Goal: Task Accomplishment & Management: Complete application form

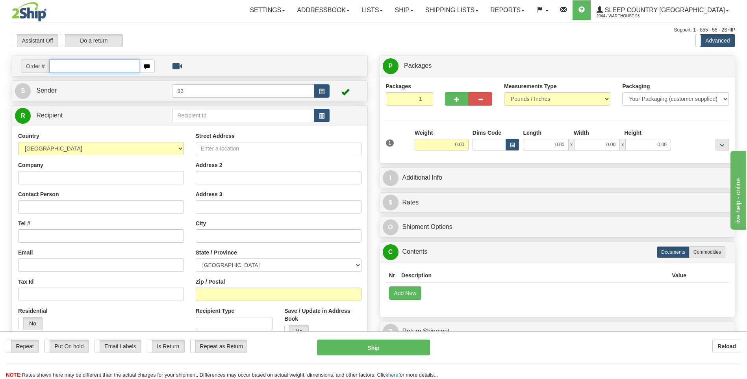
click at [78, 66] on input "text" at bounding box center [94, 65] width 90 height 13
type input "9000I131006"
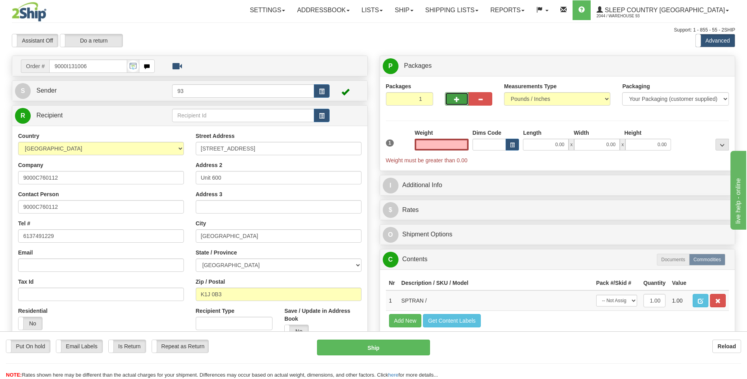
type input "0.00"
click at [455, 101] on span "button" at bounding box center [457, 99] width 6 height 5
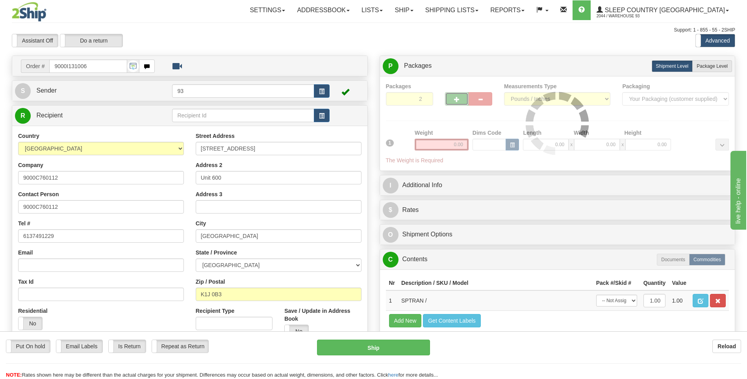
click at [455, 101] on span "button" at bounding box center [457, 99] width 6 height 5
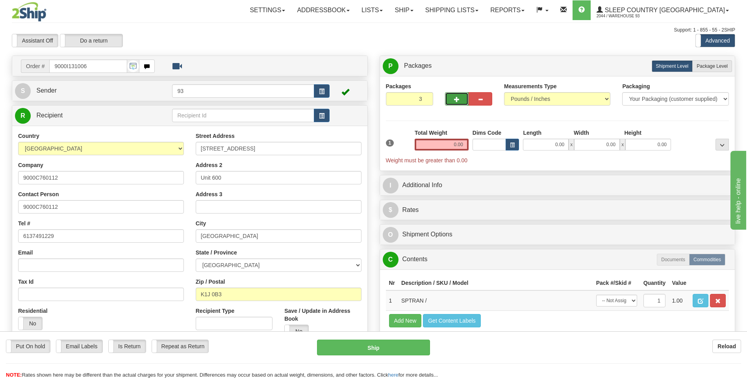
click at [455, 101] on span "button" at bounding box center [457, 99] width 6 height 5
type input "4"
click at [715, 69] on label "Package Level Pack.." at bounding box center [712, 66] width 40 height 12
radio input "true"
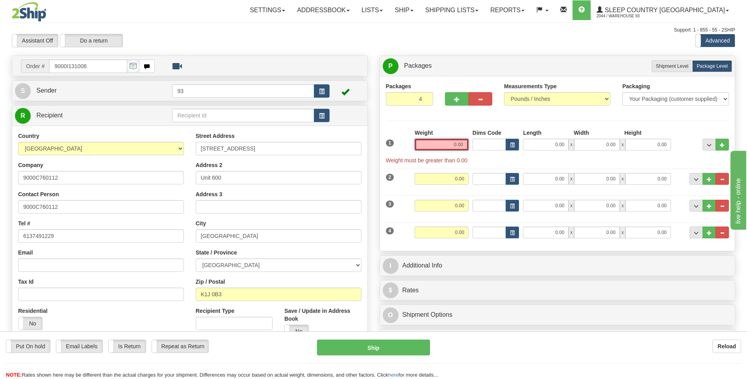
click at [460, 147] on input "0.00" at bounding box center [442, 145] width 54 height 12
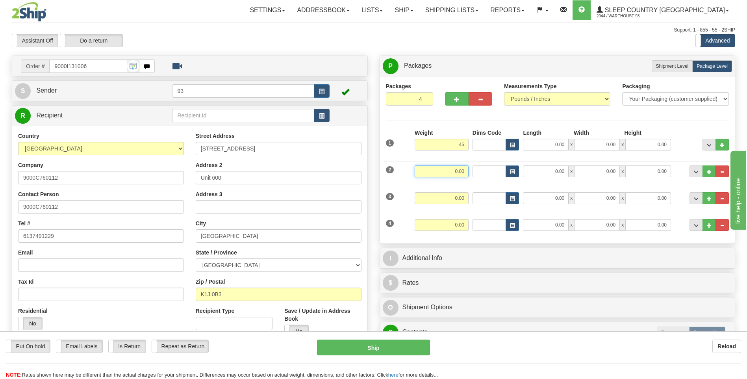
click at [457, 170] on input "0.00" at bounding box center [442, 171] width 54 height 12
type input "45.00"
type input "45"
click at [541, 147] on input "0.00" at bounding box center [546, 145] width 46 height 12
type input "45.00"
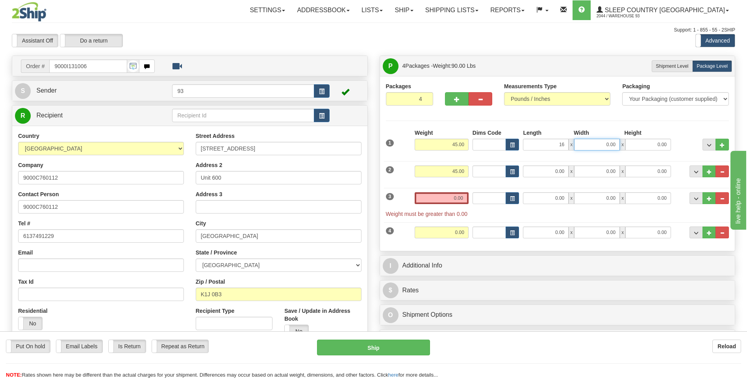
click at [590, 141] on input "0.00" at bounding box center [597, 145] width 46 height 12
type input "16.00"
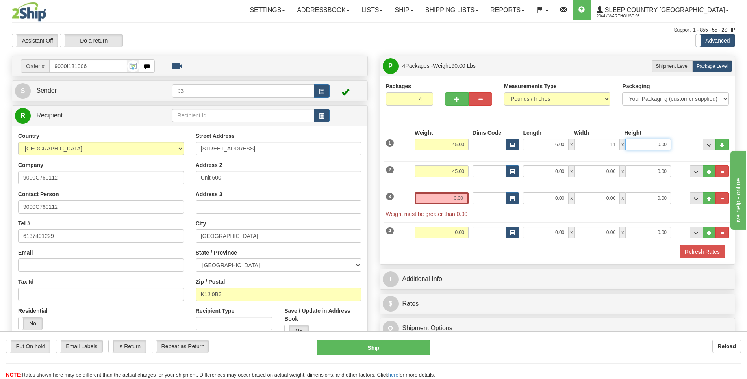
click at [644, 139] on input "0.00" at bounding box center [648, 145] width 46 height 12
type input "11.00"
type input "6.00"
click at [529, 170] on input "0.00" at bounding box center [546, 171] width 46 height 12
type input "16.00"
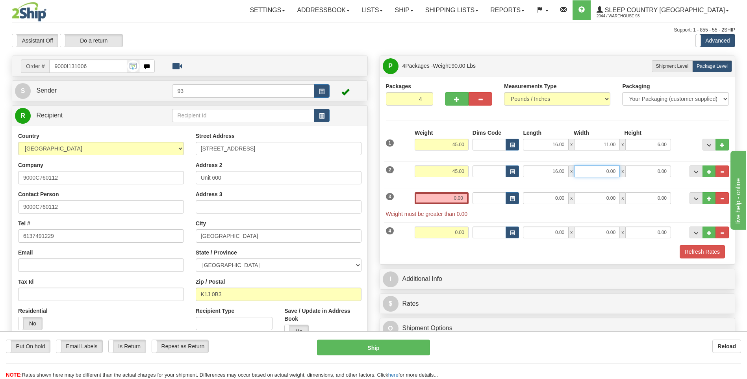
click at [608, 173] on input "0.00" at bounding box center [597, 171] width 46 height 12
type input "11.00"
click at [651, 174] on input "0.00" at bounding box center [648, 171] width 46 height 12
type input "6.00"
click at [454, 194] on input "0.00" at bounding box center [442, 198] width 54 height 12
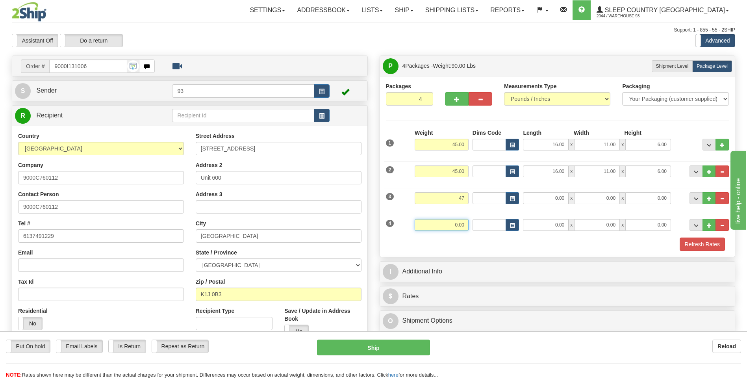
click at [460, 226] on input "0.00" at bounding box center [442, 225] width 54 height 12
type input "47.00"
type input "47"
click at [549, 194] on input "0.00" at bounding box center [546, 198] width 46 height 12
type input "47.00"
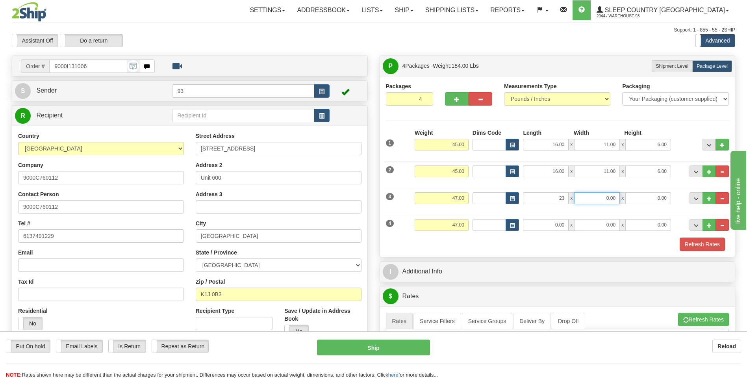
type input "23.00"
click at [603, 197] on input "0.00" at bounding box center [597, 198] width 46 height 12
type input "15.00"
click at [654, 197] on input "0.00" at bounding box center [648, 198] width 46 height 12
type input "6.00"
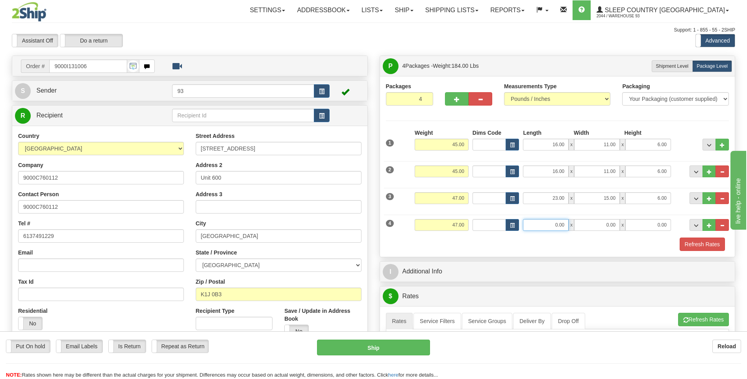
click at [536, 223] on input "0.00" at bounding box center [546, 225] width 46 height 12
click at [616, 225] on input "0.00" at bounding box center [597, 225] width 46 height 12
type input "23.00"
type input "15.00"
click at [642, 220] on input "0.00" at bounding box center [648, 225] width 46 height 12
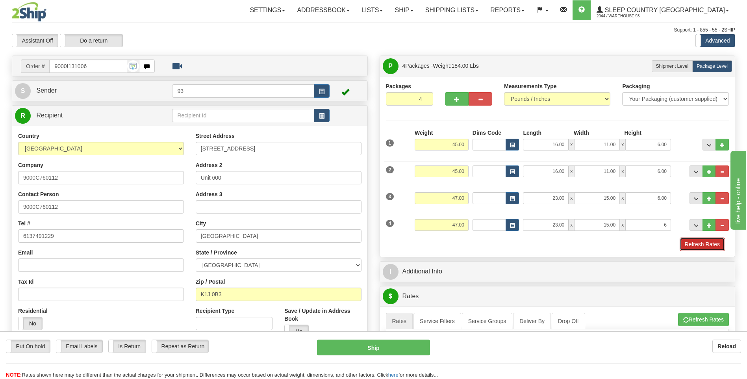
type input "6.00"
click at [684, 238] on button "Refresh Rates" at bounding box center [702, 243] width 45 height 13
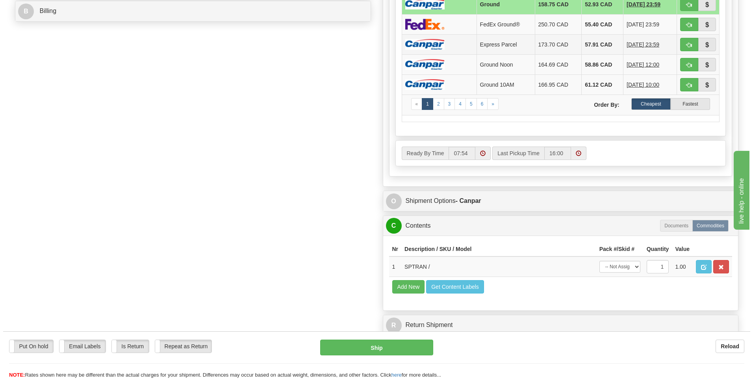
scroll to position [394, 0]
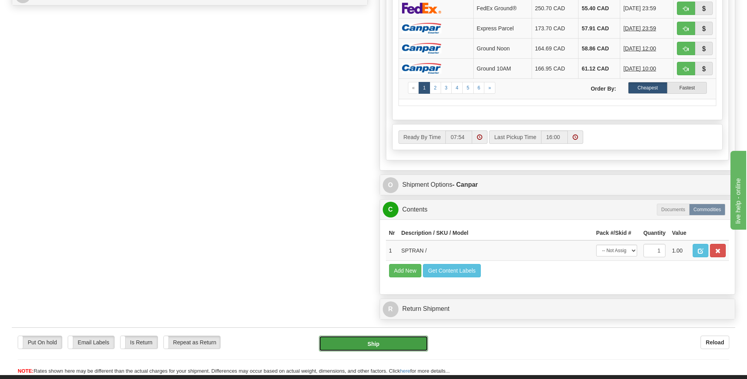
click at [404, 344] on button "Ship" at bounding box center [373, 344] width 109 height 16
type input "1"
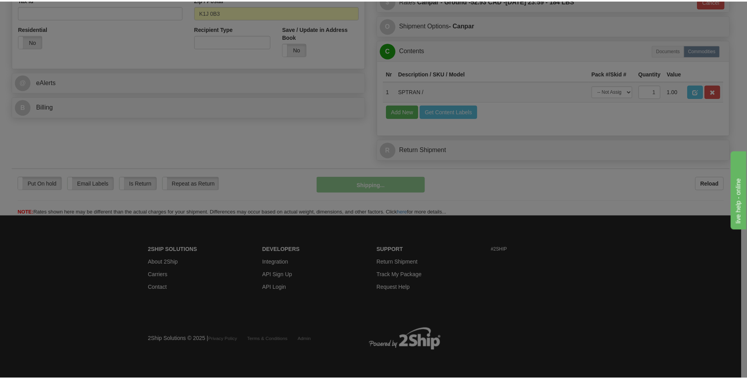
scroll to position [282, 0]
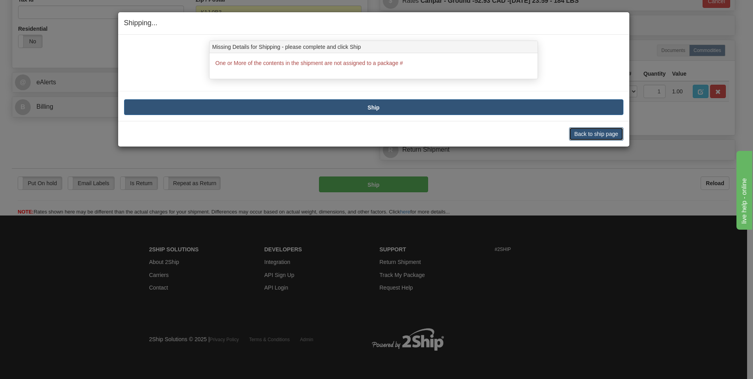
click at [592, 137] on button "Back to ship page" at bounding box center [596, 133] width 54 height 13
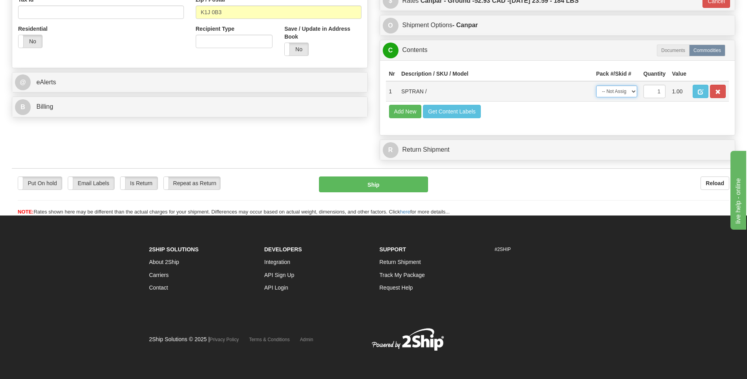
click at [633, 93] on select "-- Not Assigned -- Package 1 Package 2 Package 3 Package 4" at bounding box center [616, 91] width 41 height 12
select select "3"
click at [596, 85] on select "-- Not Assigned -- Package 1 Package 2 Package 3 Package 4" at bounding box center [616, 91] width 41 height 12
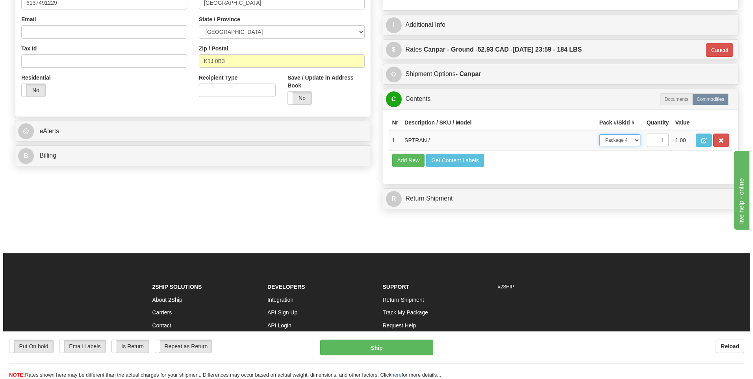
scroll to position [85, 0]
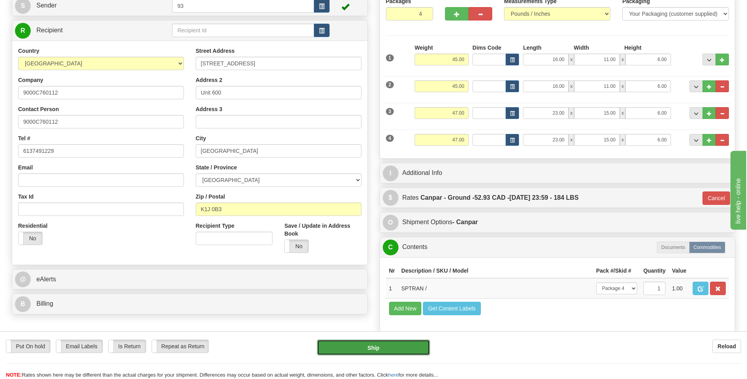
click at [400, 350] on button "Ship" at bounding box center [373, 347] width 113 height 16
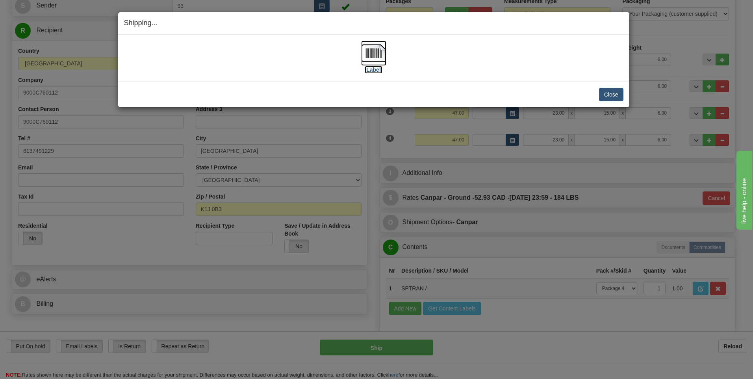
click at [378, 55] on img at bounding box center [373, 53] width 25 height 25
click at [611, 94] on button "Close" at bounding box center [611, 94] width 24 height 13
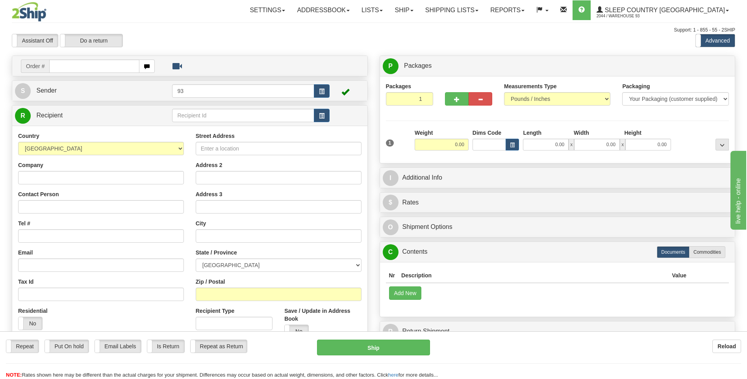
click at [601, 344] on div "Reload" at bounding box center [591, 345] width 299 height 13
click at [67, 68] on input "text" at bounding box center [94, 65] width 90 height 13
type input "9000I121161"
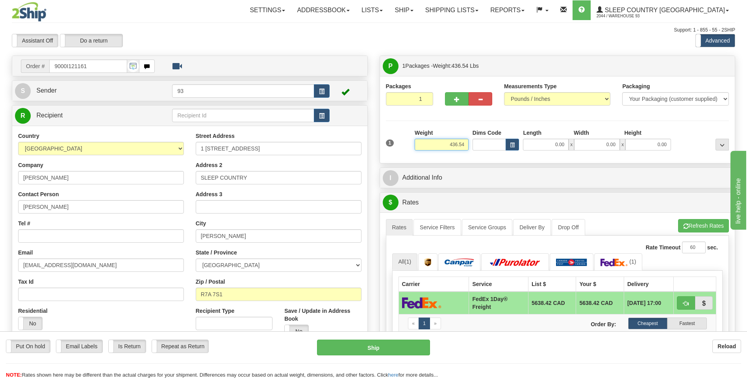
click at [467, 144] on input "436.54" at bounding box center [442, 145] width 54 height 12
type input "4"
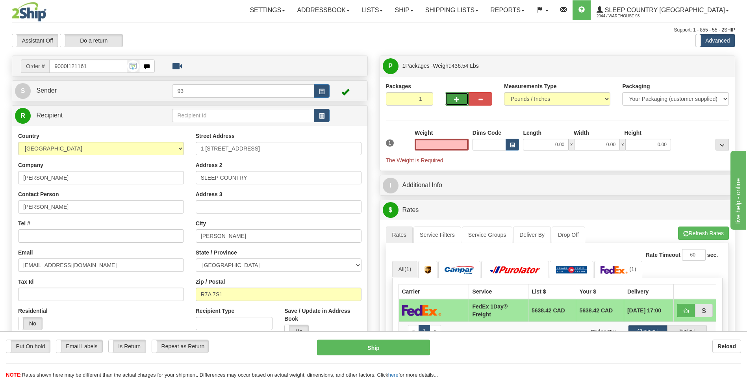
type input "0.00"
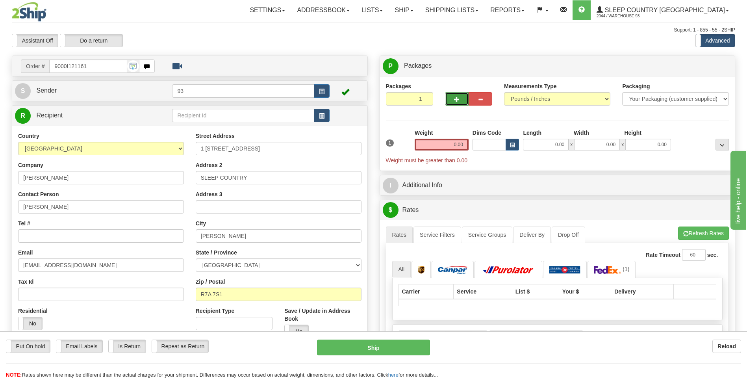
click at [453, 97] on button "button" at bounding box center [457, 98] width 24 height 13
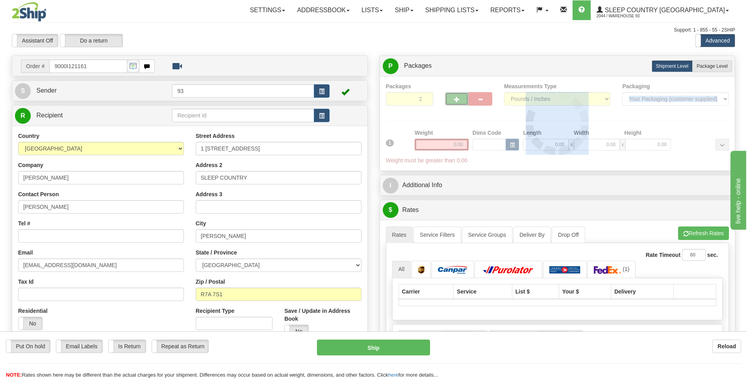
click at [453, 97] on div "Packages 2 1 Measurements Type" at bounding box center [557, 123] width 343 height 82
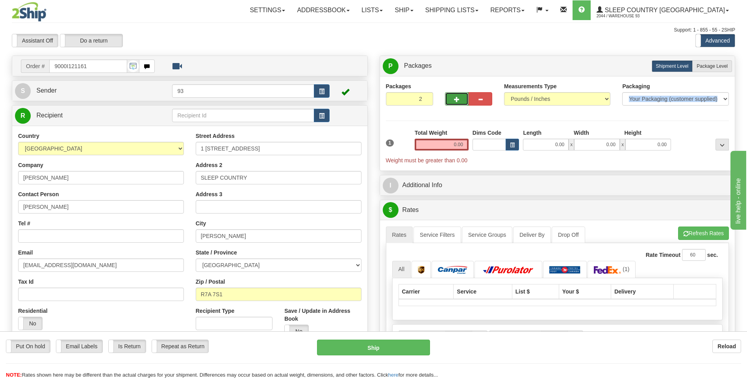
drag, startPoint x: 453, startPoint y: 97, endPoint x: 460, endPoint y: 102, distance: 8.4
click at [460, 102] on button "button" at bounding box center [457, 98] width 24 height 13
click at [460, 96] on button "button" at bounding box center [457, 98] width 24 height 13
type input "5"
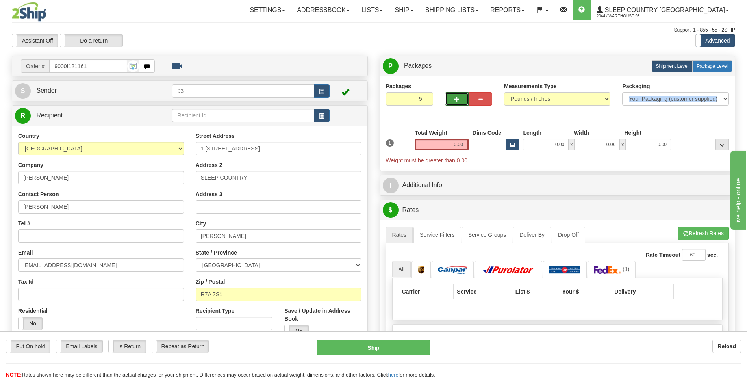
click at [713, 63] on span "Package Level" at bounding box center [712, 66] width 31 height 6
radio input "true"
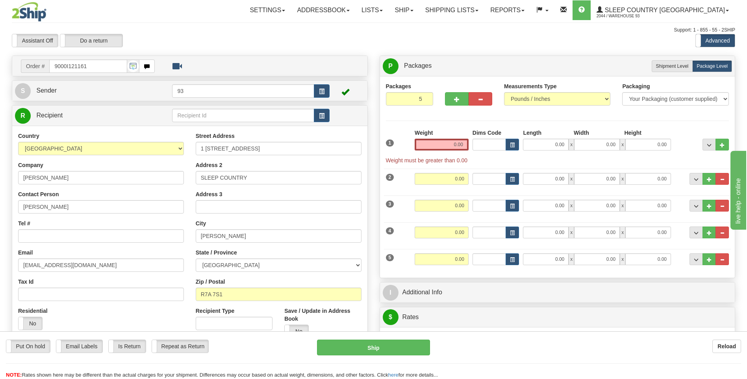
click at [460, 152] on div "Weight 0.00" at bounding box center [442, 143] width 58 height 28
click at [460, 144] on input "0.00" at bounding box center [442, 145] width 54 height 12
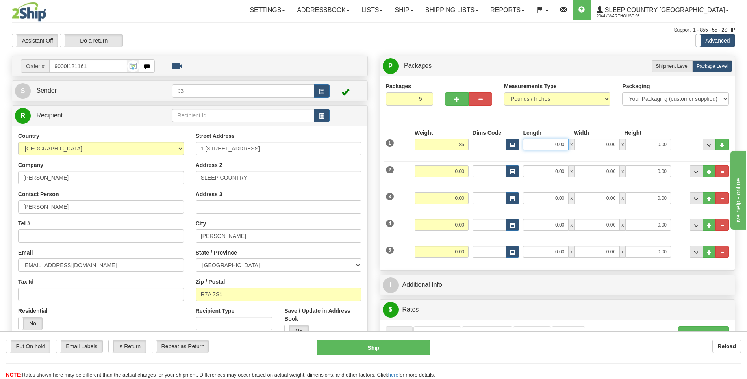
type input "85.00"
click at [558, 147] on input "0.00" at bounding box center [546, 145] width 46 height 12
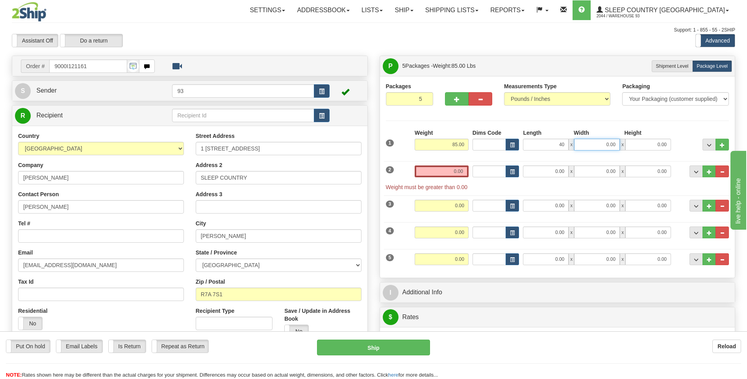
click at [596, 143] on input "0.00" at bounding box center [597, 145] width 46 height 12
type input "40.00"
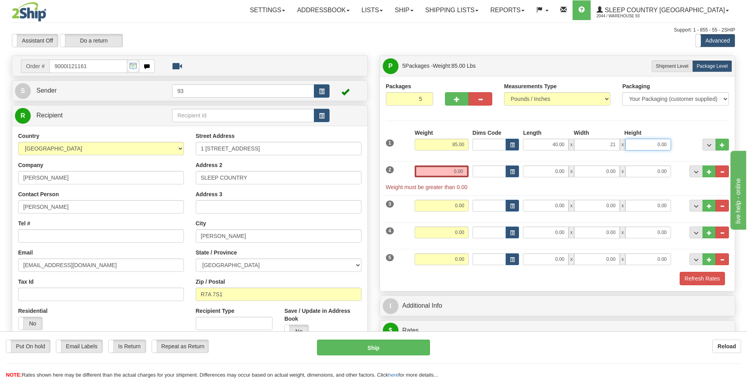
click at [644, 144] on input "0.00" at bounding box center [648, 145] width 46 height 12
type input "21.00"
click at [452, 174] on input "0.00" at bounding box center [442, 171] width 54 height 12
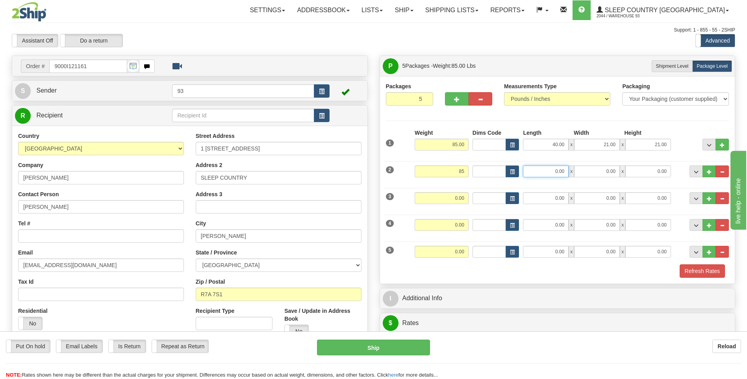
type input "85.00"
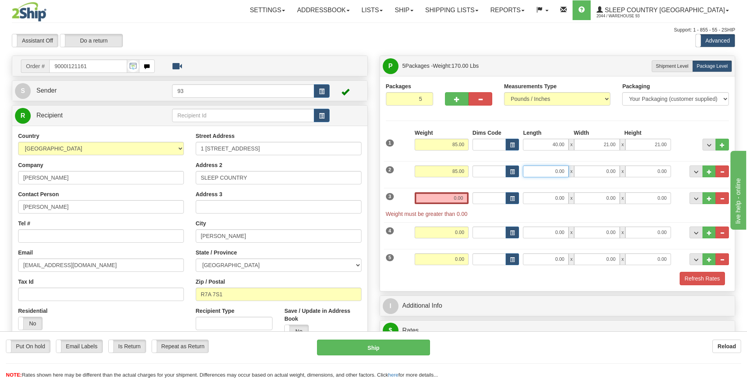
click at [546, 170] on input "0.00" at bounding box center [546, 171] width 46 height 12
click at [607, 172] on input "0.00" at bounding box center [597, 171] width 46 height 12
type input "40.00"
type input "21.00"
click at [654, 173] on input "0.00" at bounding box center [648, 171] width 46 height 12
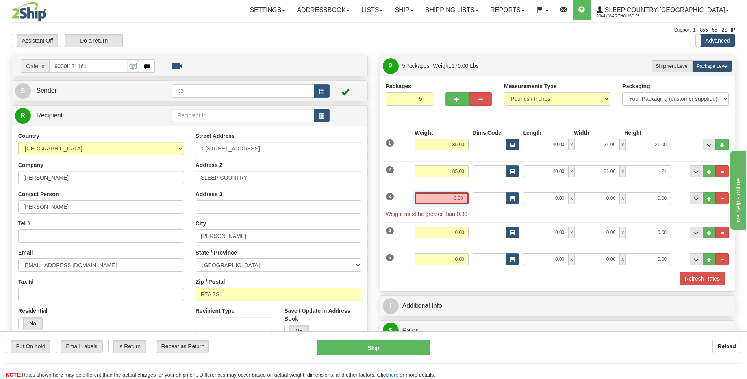
type input "21.00"
click at [457, 202] on input "0.00" at bounding box center [442, 198] width 54 height 12
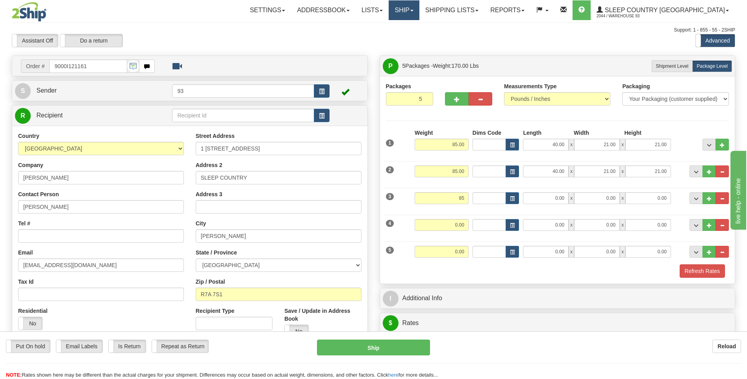
type input "85.00"
click at [419, 13] on link "Ship" at bounding box center [404, 10] width 30 height 20
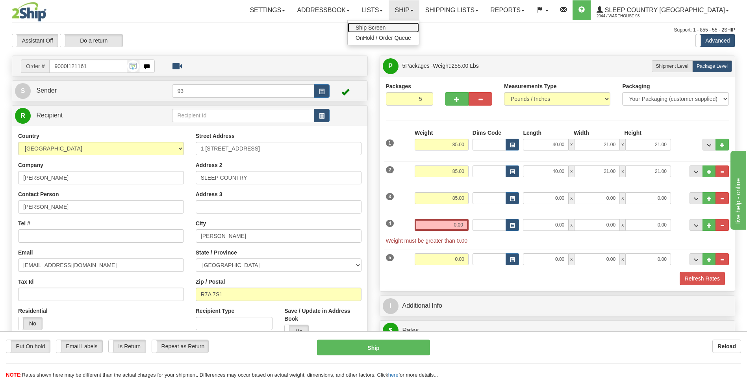
click at [419, 30] on link "Ship Screen" at bounding box center [383, 27] width 71 height 10
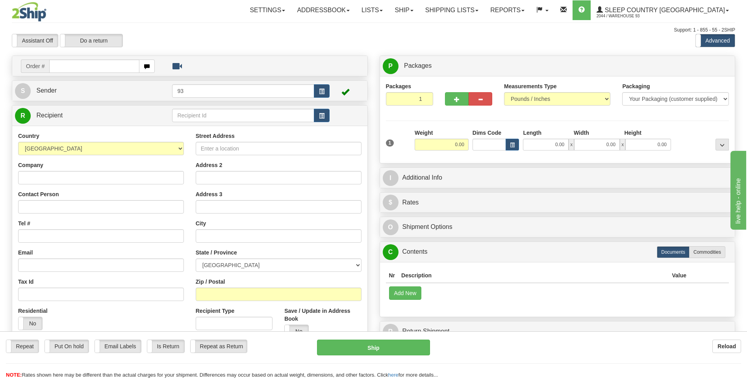
click at [63, 61] on input "text" at bounding box center [94, 65] width 90 height 13
click at [66, 67] on input "text" at bounding box center [94, 65] width 90 height 13
type input "9002I125238"
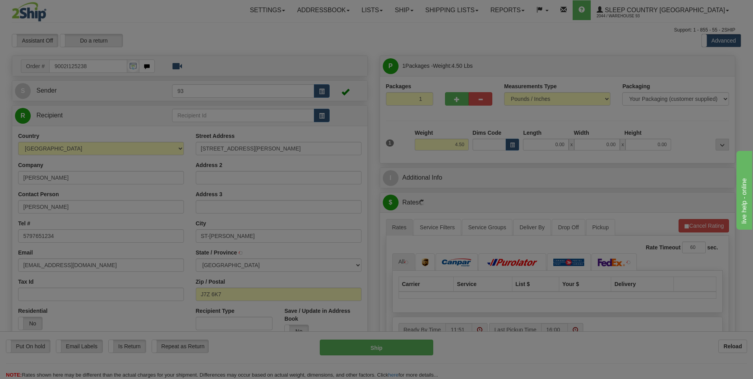
type input "SAINT-JEROME"
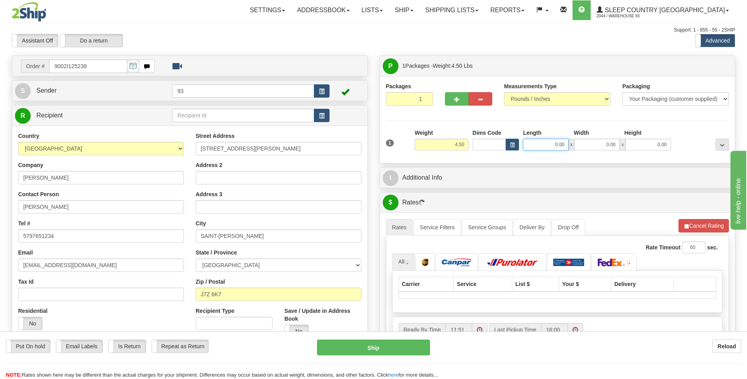
click at [527, 144] on input "0.00" at bounding box center [546, 145] width 46 height 12
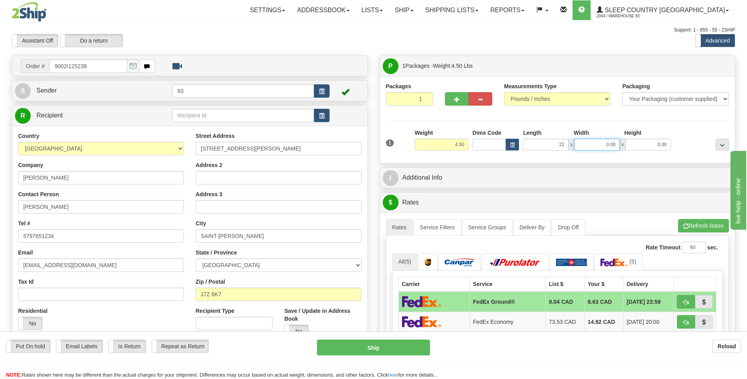
type input "22.00"
click at [593, 140] on input "0.00" at bounding box center [597, 145] width 46 height 12
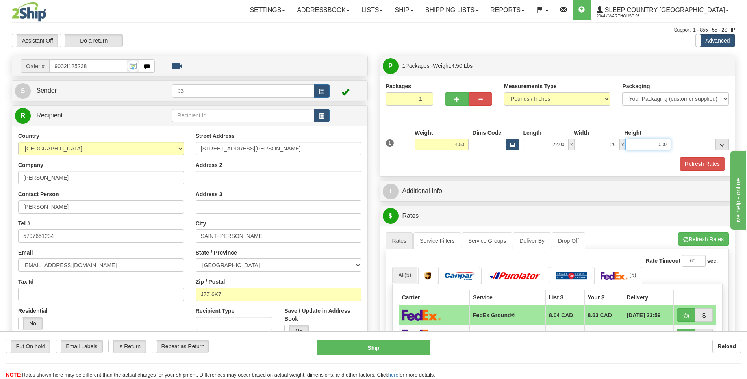
type input "20.00"
click at [654, 141] on input "0.00" at bounding box center [648, 145] width 46 height 12
type input "10.00"
click at [710, 163] on button "Refresh Rates" at bounding box center [702, 163] width 45 height 13
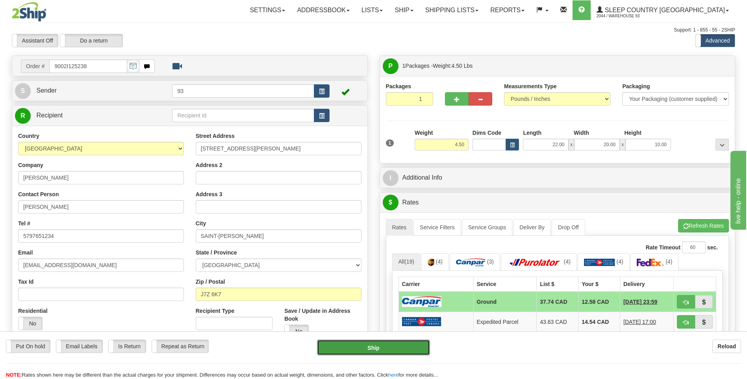
click at [415, 349] on button "Ship" at bounding box center [373, 347] width 113 height 16
type input "1"
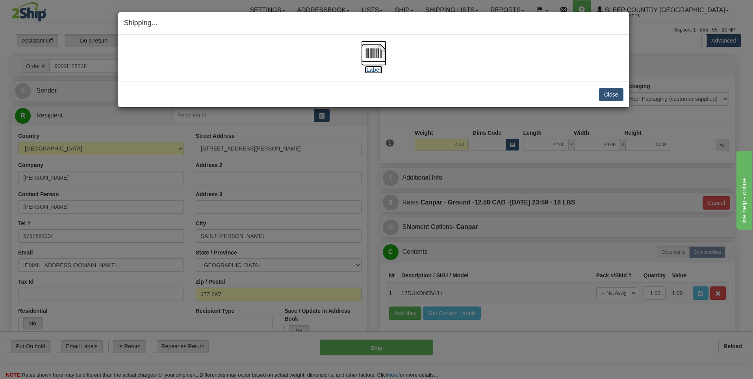
click at [375, 52] on img at bounding box center [373, 53] width 25 height 25
click at [617, 97] on button "Close" at bounding box center [611, 94] width 24 height 13
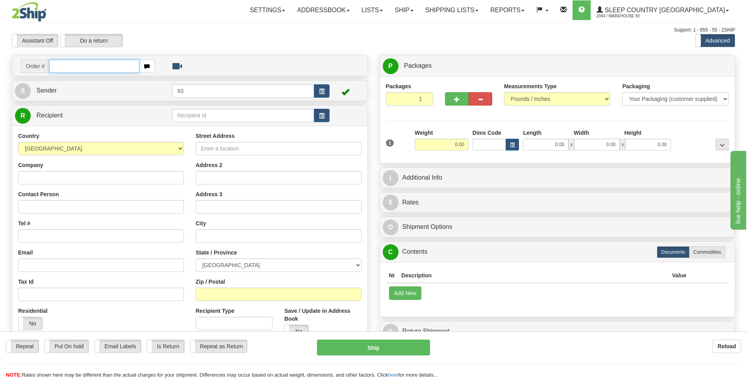
click at [102, 67] on input "text" at bounding box center [94, 65] width 90 height 13
type input "9000I127958"
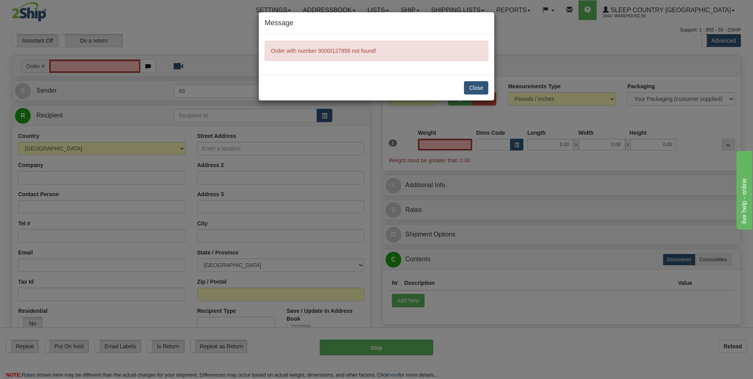
type input "0.00"
click at [486, 86] on button "Close" at bounding box center [476, 87] width 24 height 13
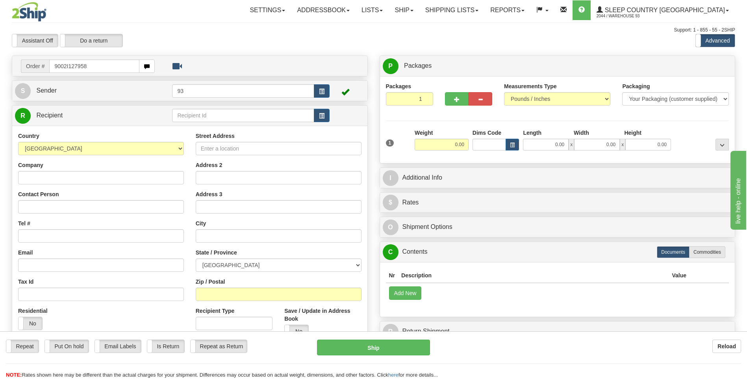
type input "9002I127958"
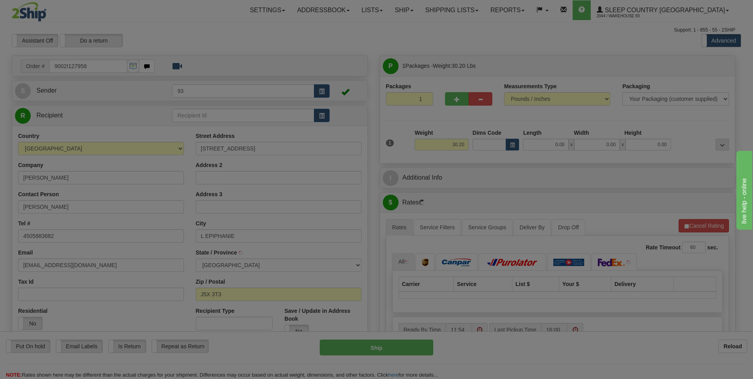
type input "L'EPIPHANIE"
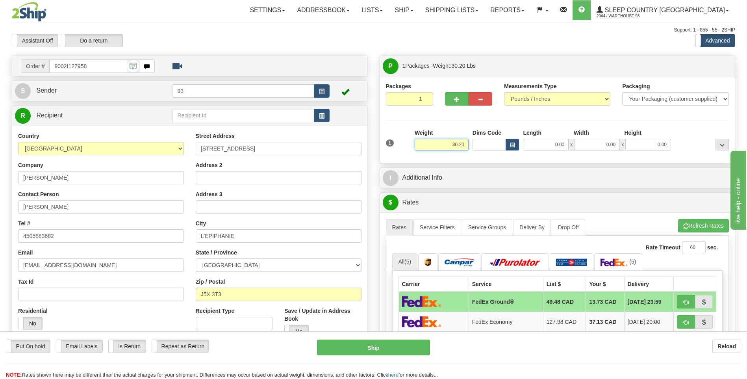
click at [468, 142] on input "30.20" at bounding box center [442, 145] width 54 height 12
type input "3"
click at [543, 147] on input "0.00" at bounding box center [546, 145] width 46 height 12
type input "12.00"
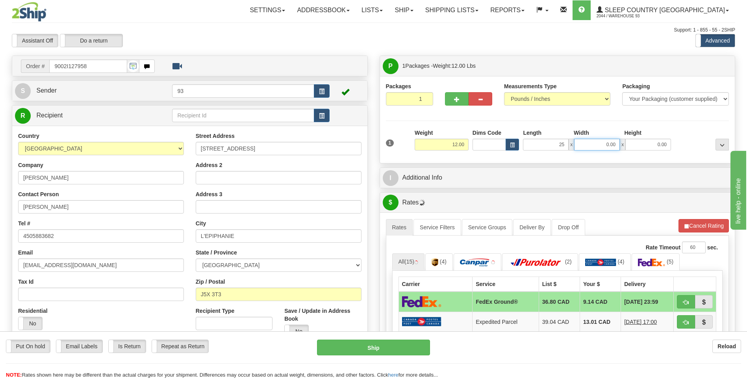
click at [596, 139] on input "0.00" at bounding box center [597, 145] width 46 height 12
type input "25.00"
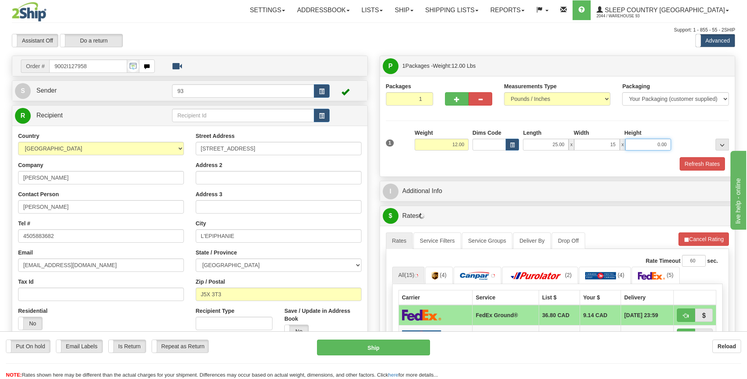
type input "15.00"
click at [656, 145] on input "0.00" at bounding box center [648, 145] width 46 height 12
type input "12.00"
click at [703, 164] on button "Refresh Rates" at bounding box center [702, 163] width 45 height 13
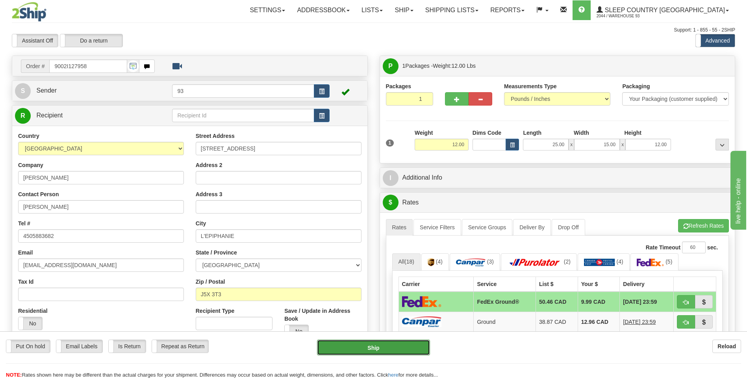
click at [401, 345] on button "Ship" at bounding box center [373, 347] width 113 height 16
type input "92"
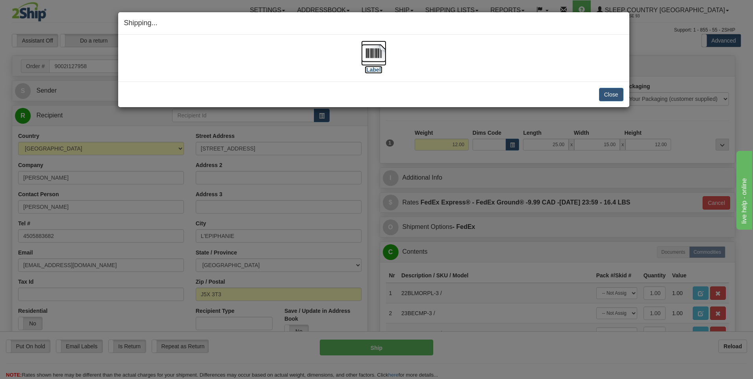
click at [371, 50] on img at bounding box center [373, 53] width 25 height 25
click at [606, 97] on button "Close" at bounding box center [611, 94] width 24 height 13
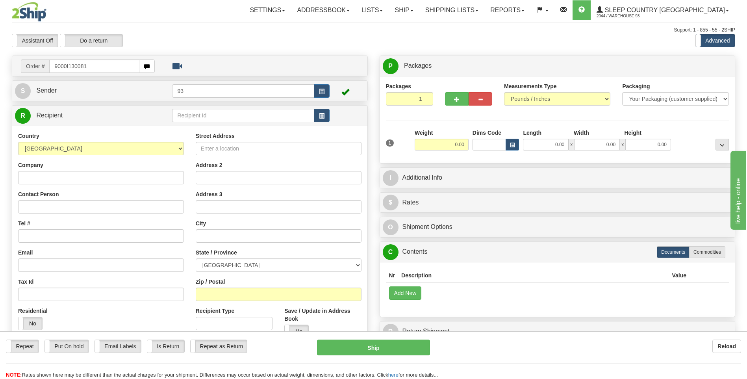
type input "9000I130081"
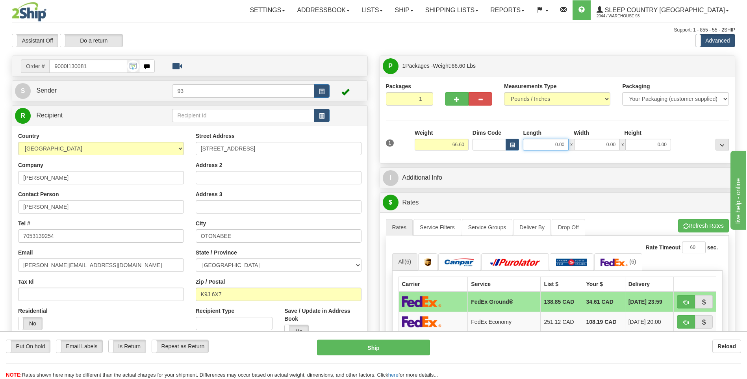
click at [529, 144] on input "0.00" at bounding box center [546, 145] width 46 height 12
type input "36.00"
click at [602, 147] on input "0.00" at bounding box center [597, 145] width 46 height 12
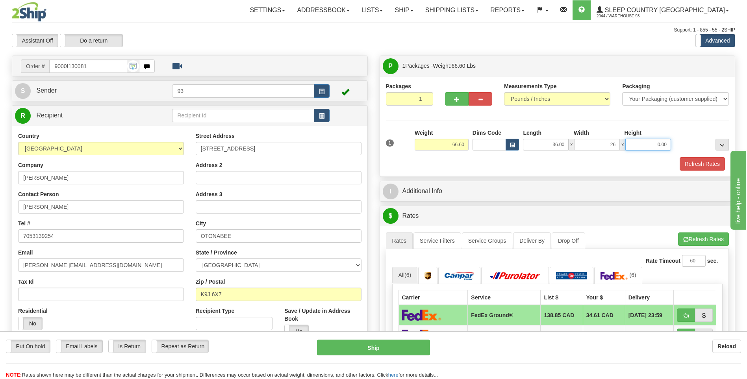
type input "26.00"
click at [643, 147] on input "0.00" at bounding box center [648, 145] width 46 height 12
type input "18.00"
click at [692, 160] on button "Refresh Rates" at bounding box center [702, 163] width 45 height 13
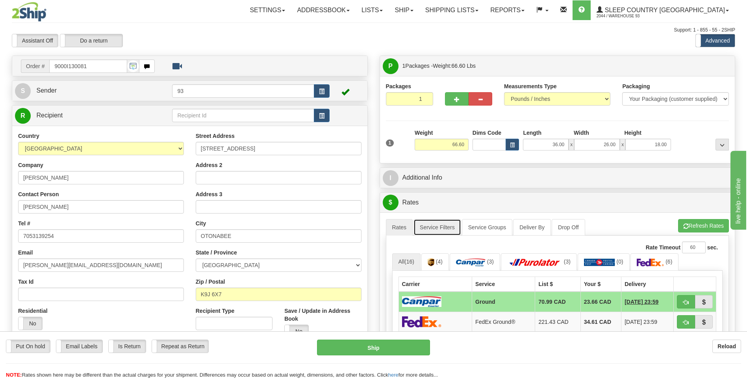
click at [441, 221] on link "Service Filters" at bounding box center [438, 227] width 48 height 17
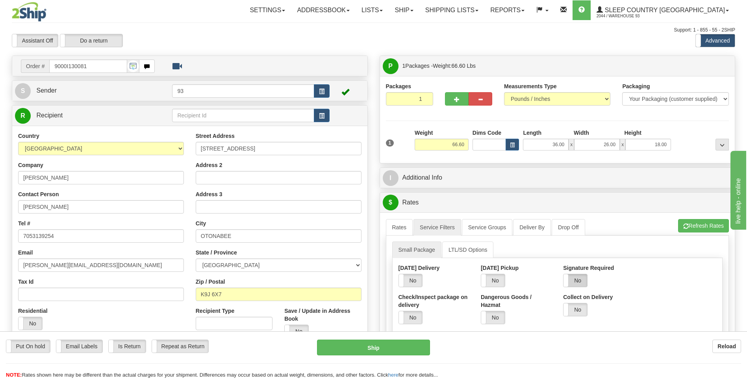
click at [584, 283] on label "No" at bounding box center [576, 280] width 24 height 13
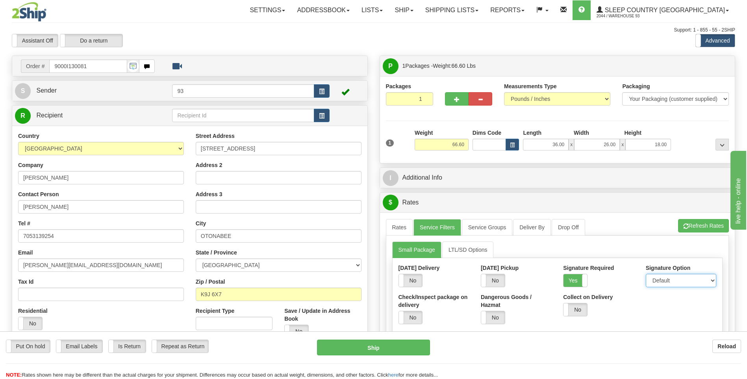
drag, startPoint x: 658, startPoint y: 278, endPoint x: 660, endPoint y: 286, distance: 9.0
click at [658, 278] on select "Default Adult Direct Indirect No Signature Required" at bounding box center [681, 280] width 70 height 13
select select "1"
click at [646, 274] on select "Default Adult Direct Indirect No Signature Required" at bounding box center [681, 280] width 70 height 13
click at [397, 227] on link "Rates" at bounding box center [399, 227] width 27 height 17
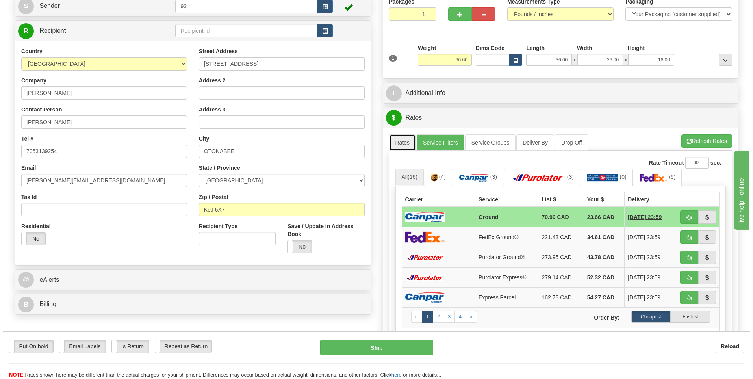
scroll to position [79, 0]
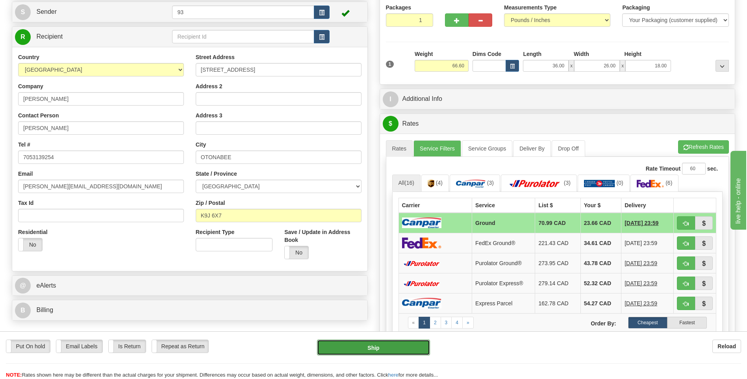
click at [404, 345] on button "Ship" at bounding box center [373, 347] width 113 height 16
type input "1"
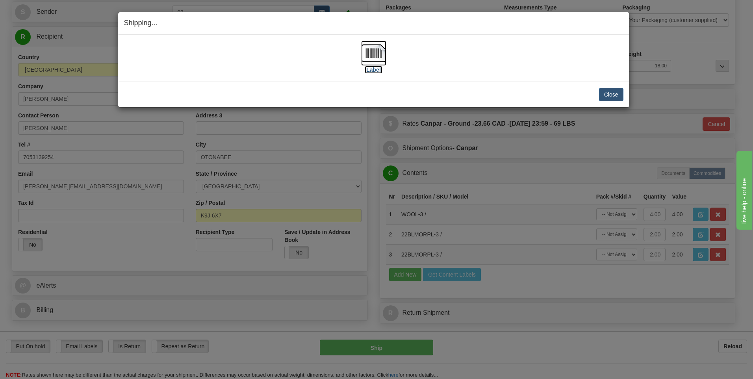
click at [376, 52] on img at bounding box center [373, 53] width 25 height 25
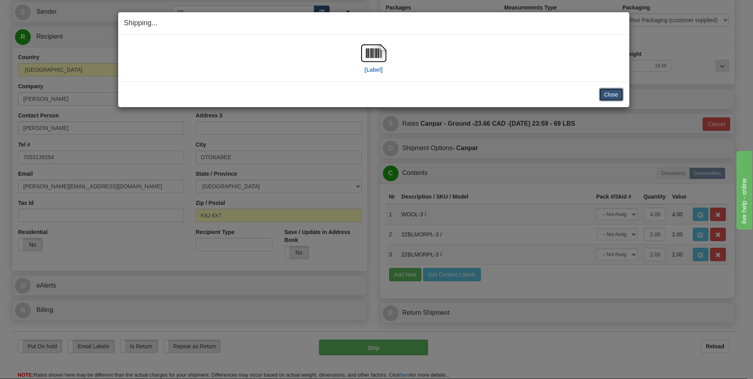
click at [605, 89] on button "Close" at bounding box center [611, 94] width 24 height 13
